Goal: Find specific page/section: Find specific page/section

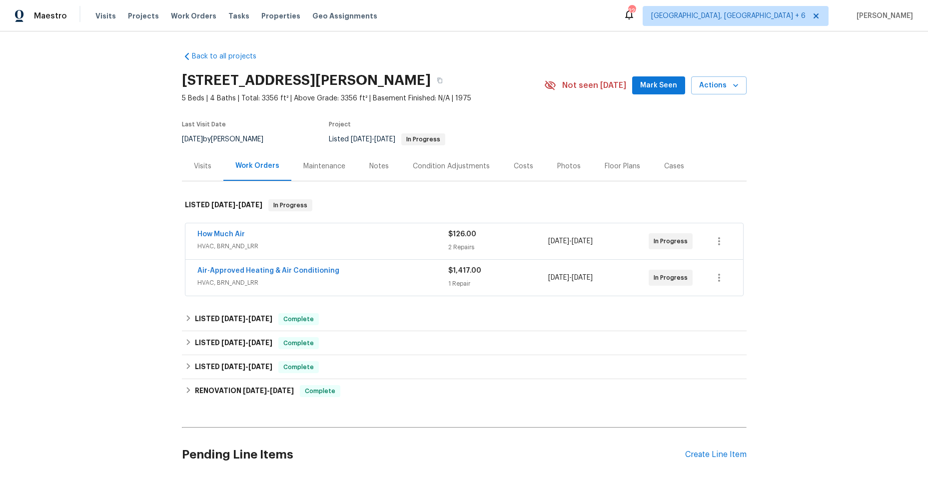
click at [375, 273] on div "Air-Approved Heating & Air Conditioning" at bounding box center [322, 272] width 251 height 12
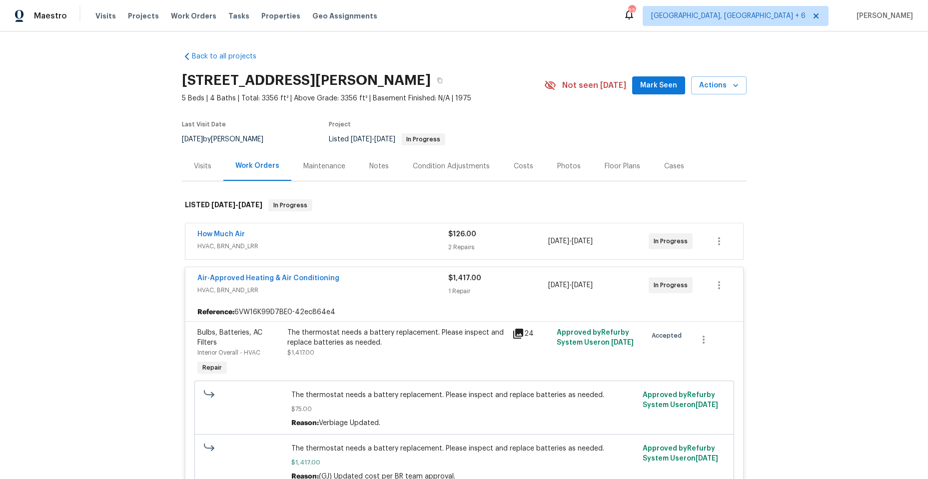
click at [337, 246] on span "HVAC, BRN_AND_LRR" at bounding box center [322, 246] width 251 height 10
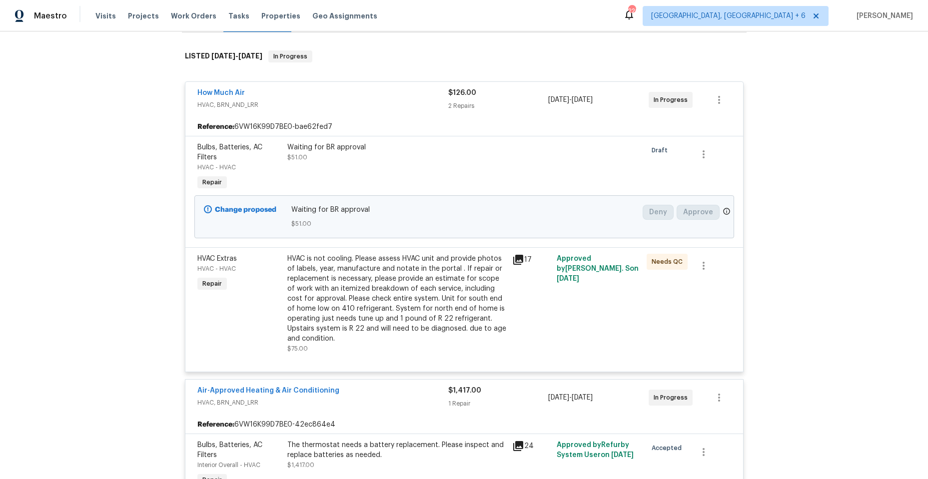
scroll to position [100, 0]
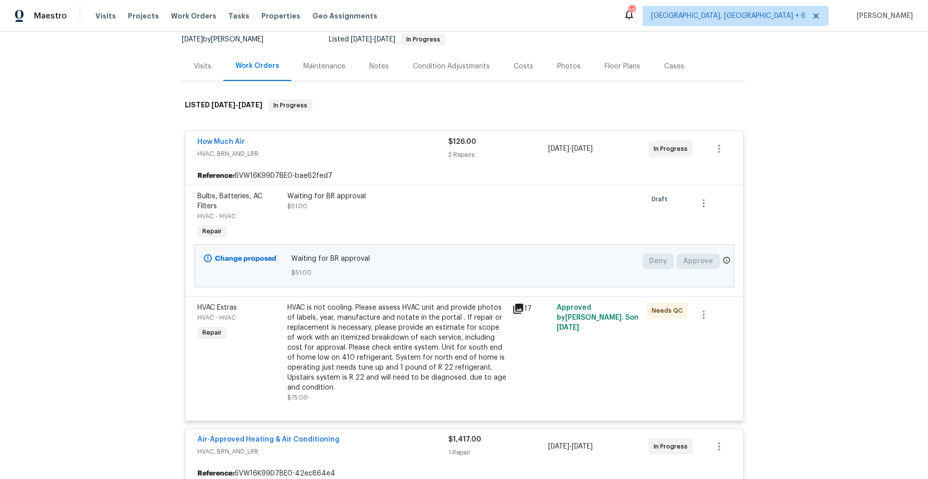
click at [351, 164] on div "How Much Air HVAC, BRN_AND_LRR $126.00 2 Repairs [DATE] - [DATE] In Progress" at bounding box center [464, 149] width 558 height 36
click at [342, 147] on div "How Much Air" at bounding box center [322, 143] width 251 height 12
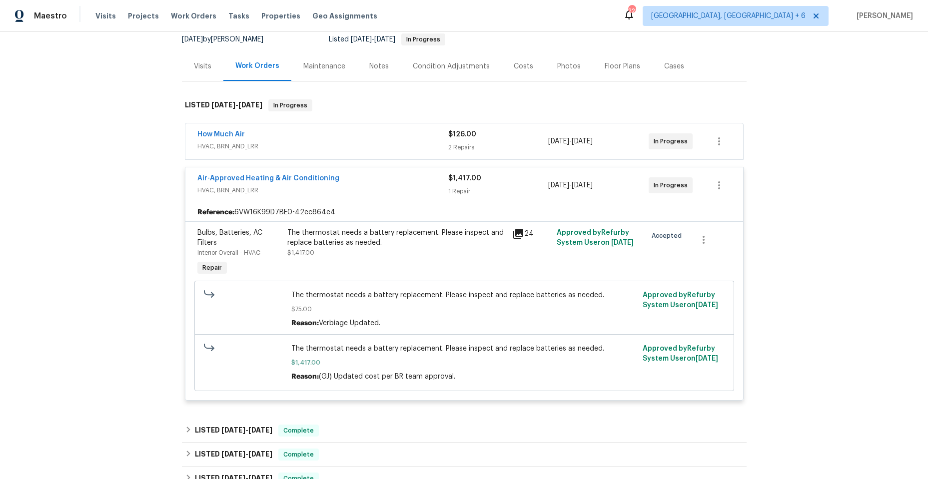
click at [371, 183] on div "Air-Approved Heating & Air Conditioning" at bounding box center [322, 179] width 251 height 12
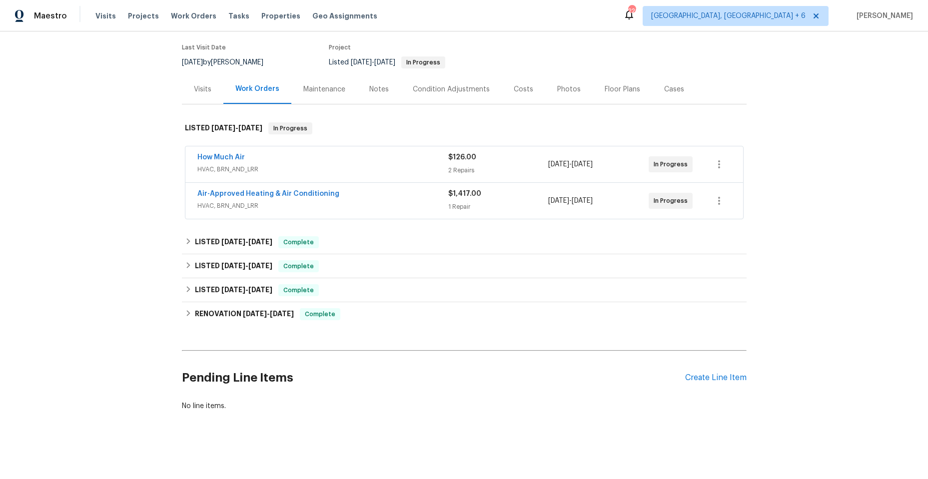
scroll to position [84, 0]
click at [352, 154] on div "How Much Air" at bounding box center [322, 158] width 251 height 12
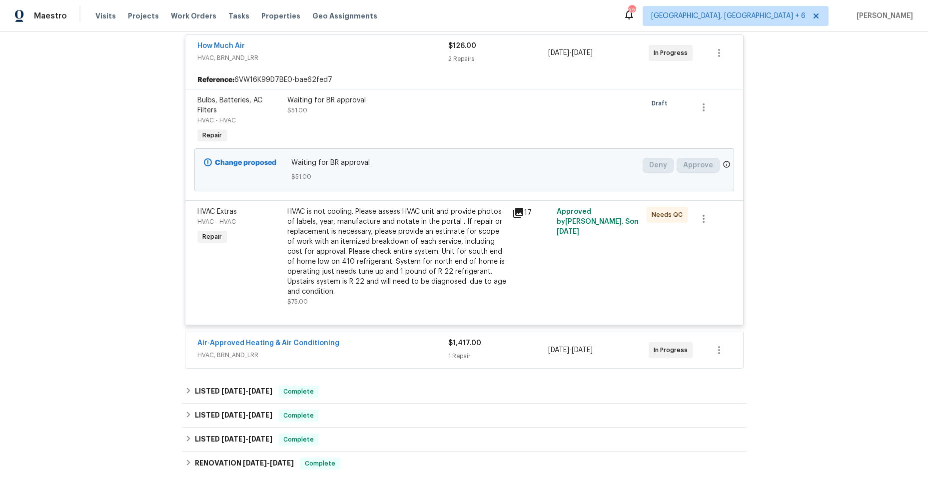
scroll to position [200, 0]
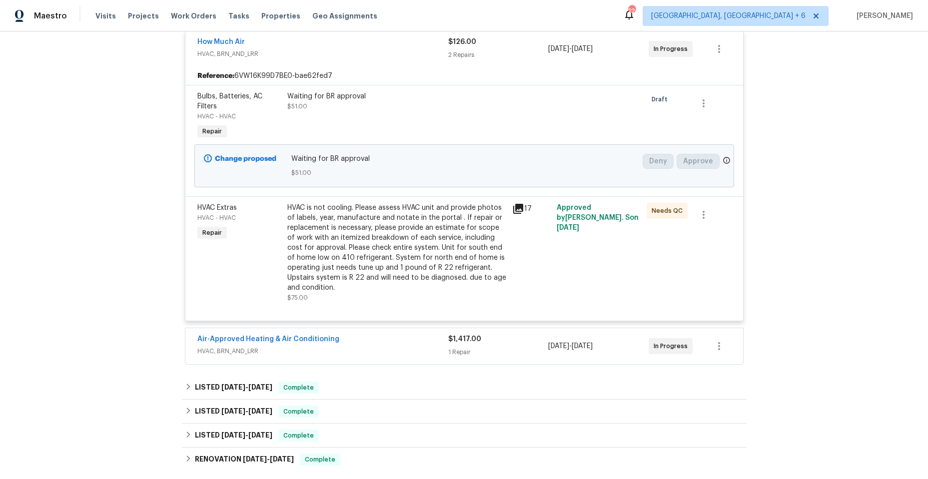
click at [514, 208] on icon at bounding box center [518, 209] width 10 height 10
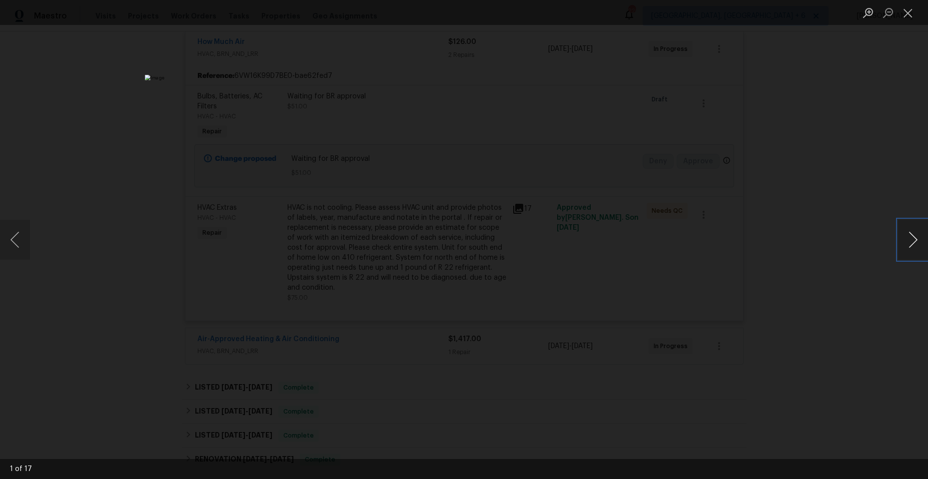
click at [912, 236] on button "Next image" at bounding box center [913, 240] width 30 height 40
click at [911, 236] on button "Next image" at bounding box center [913, 240] width 30 height 40
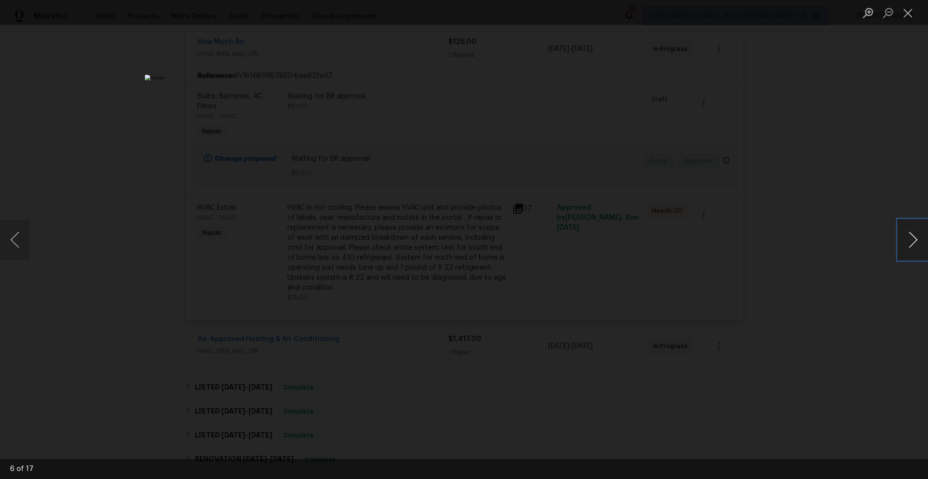
click at [911, 236] on button "Next image" at bounding box center [913, 240] width 30 height 40
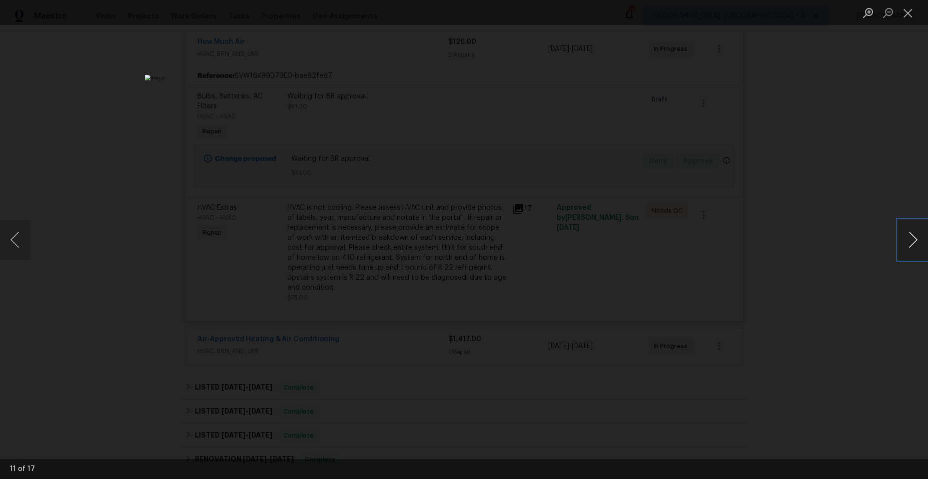
click at [911, 236] on button "Next image" at bounding box center [913, 240] width 30 height 40
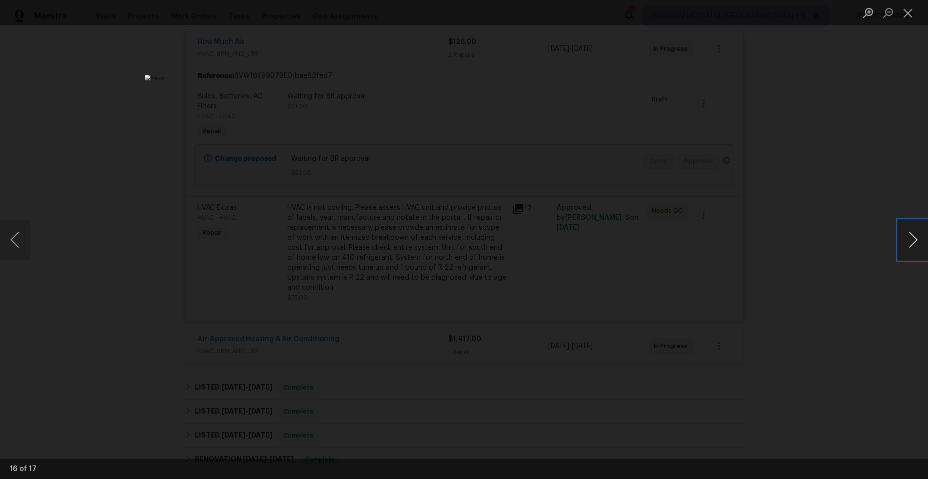
click at [911, 236] on button "Next image" at bounding box center [913, 240] width 30 height 40
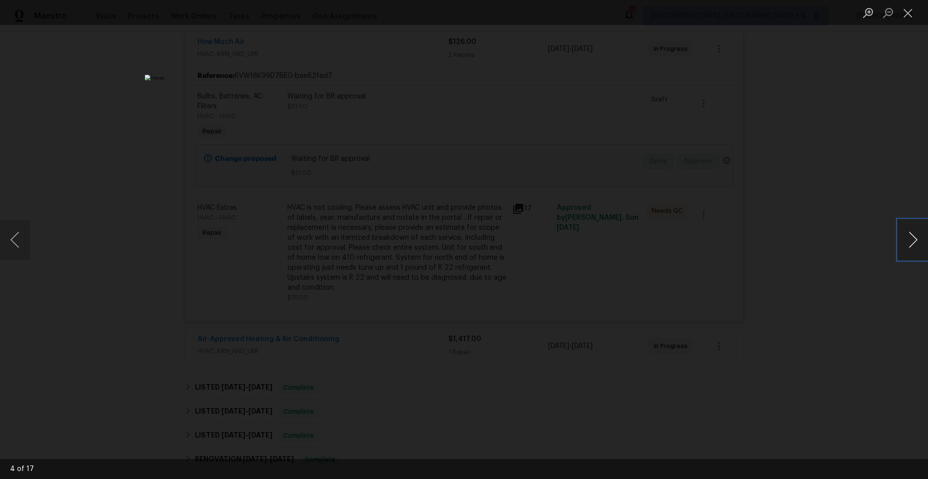
click at [911, 236] on button "Next image" at bounding box center [913, 240] width 30 height 40
click at [909, 13] on button "Close lightbox" at bounding box center [908, 12] width 20 height 17
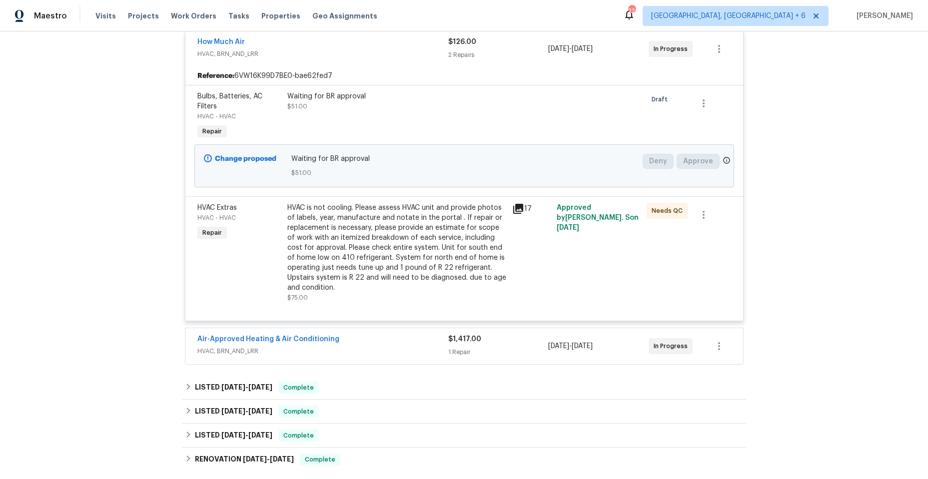
scroll to position [0, 0]
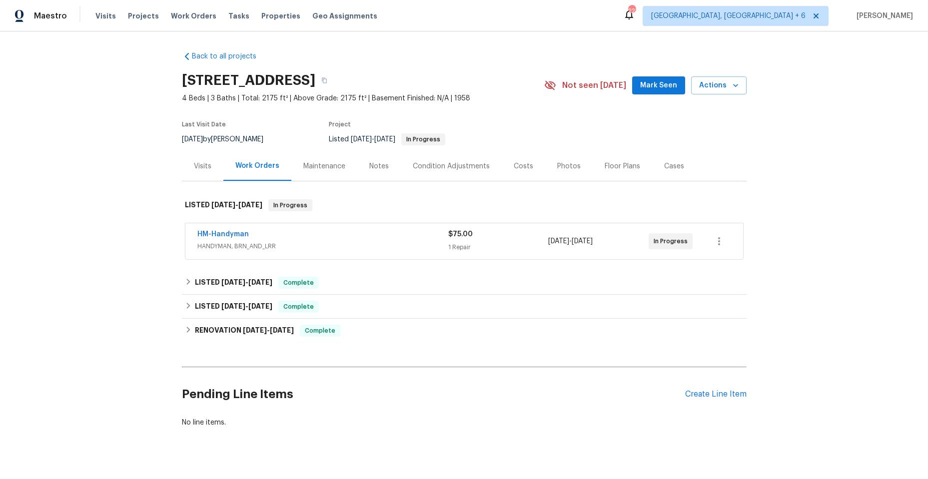
click at [348, 242] on span "HANDYMAN, BRN_AND_LRR" at bounding box center [322, 246] width 251 height 10
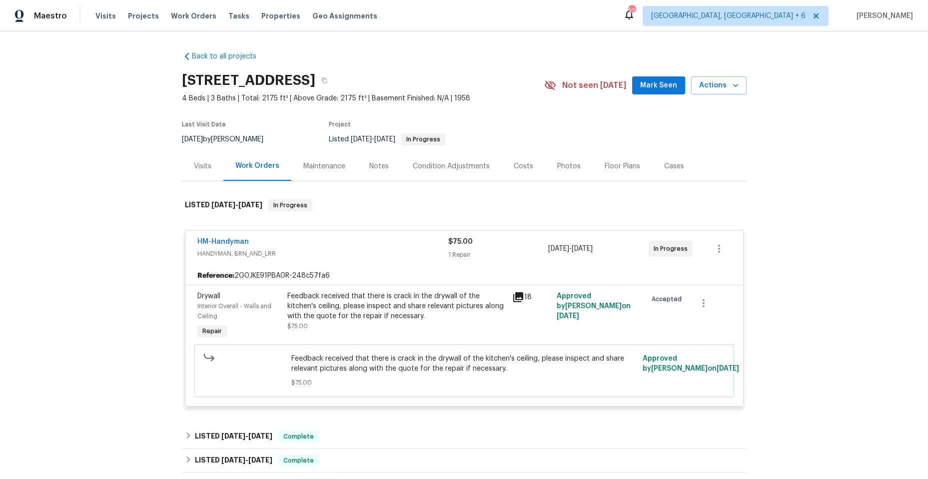
click at [514, 294] on icon at bounding box center [518, 297] width 10 height 10
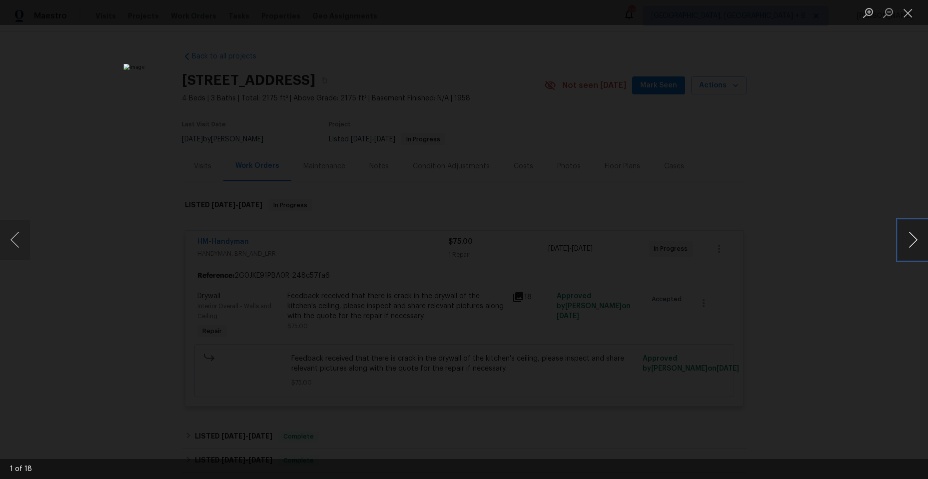
click at [912, 237] on button "Next image" at bounding box center [913, 240] width 30 height 40
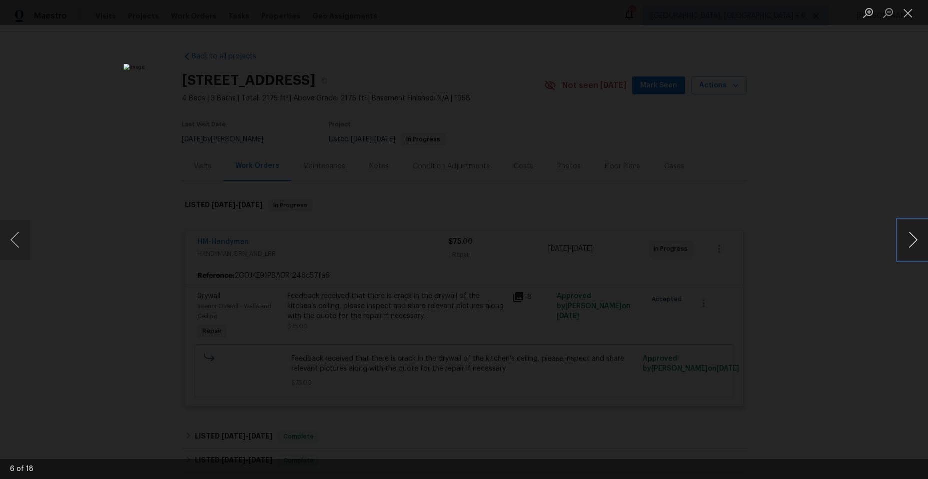
click at [912, 237] on button "Next image" at bounding box center [913, 240] width 30 height 40
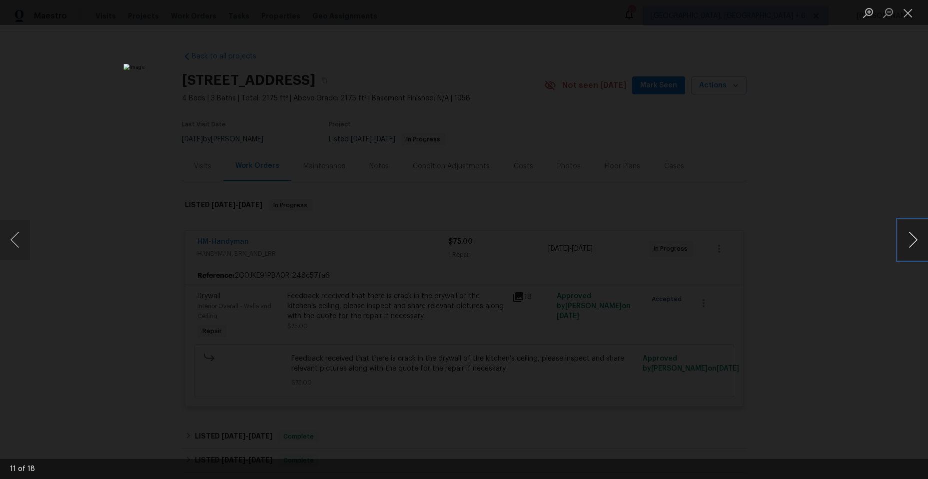
click at [912, 237] on button "Next image" at bounding box center [913, 240] width 30 height 40
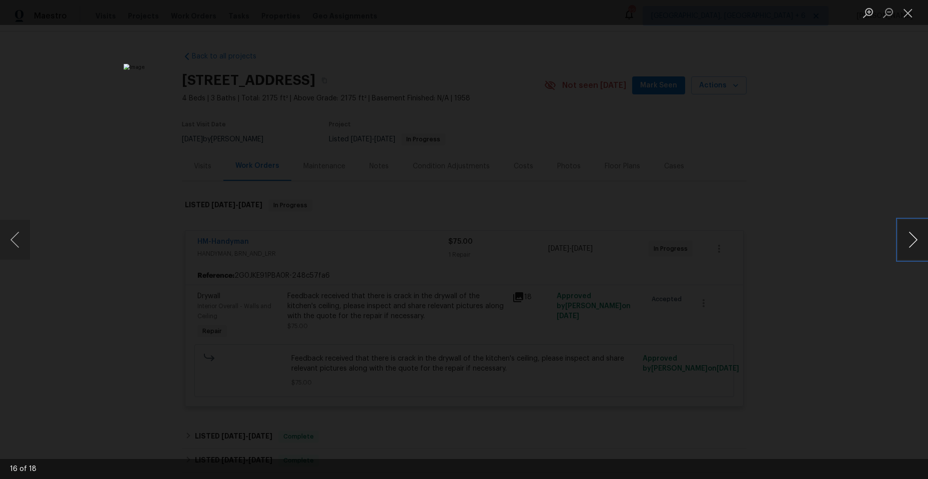
click at [912, 237] on button "Next image" at bounding box center [913, 240] width 30 height 40
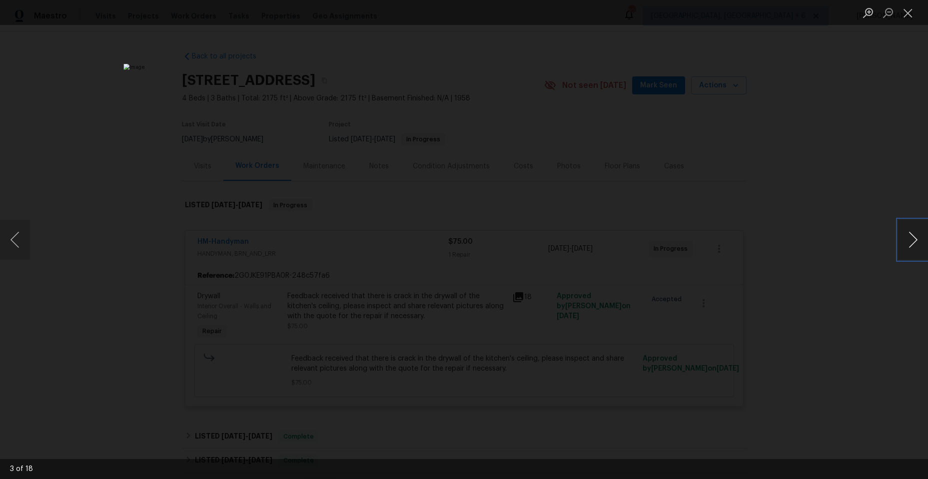
click at [912, 237] on button "Next image" at bounding box center [913, 240] width 30 height 40
click at [911, 12] on button "Close lightbox" at bounding box center [908, 12] width 20 height 17
